Goal: Task Accomplishment & Management: Use online tool/utility

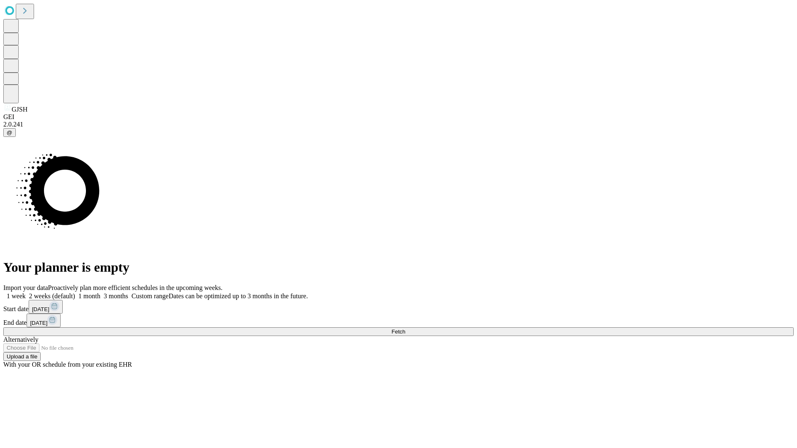
click at [405, 329] on span "Fetch" at bounding box center [398, 332] width 14 height 6
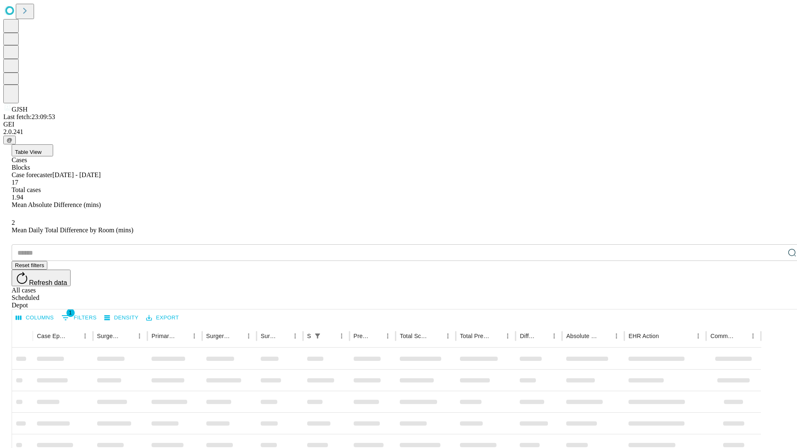
click at [775, 302] on div "Depot" at bounding box center [407, 305] width 790 height 7
